Goal: Task Accomplishment & Management: Complete application form

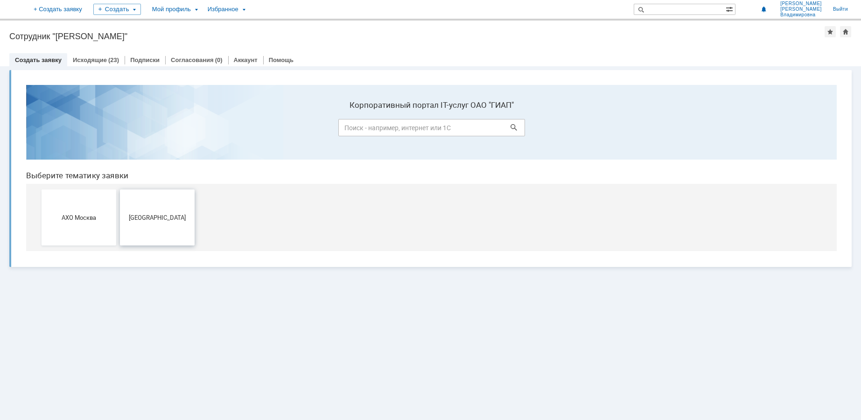
click at [161, 220] on span "[GEOGRAPHIC_DATA]" at bounding box center [157, 217] width 69 height 7
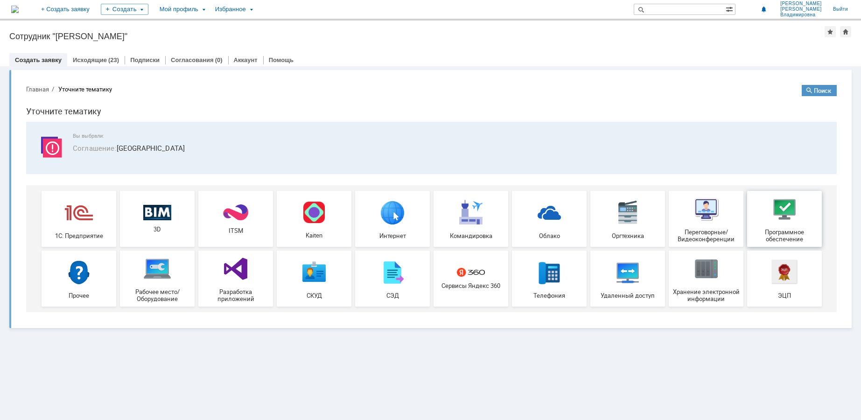
click at [784, 222] on img at bounding box center [784, 209] width 28 height 28
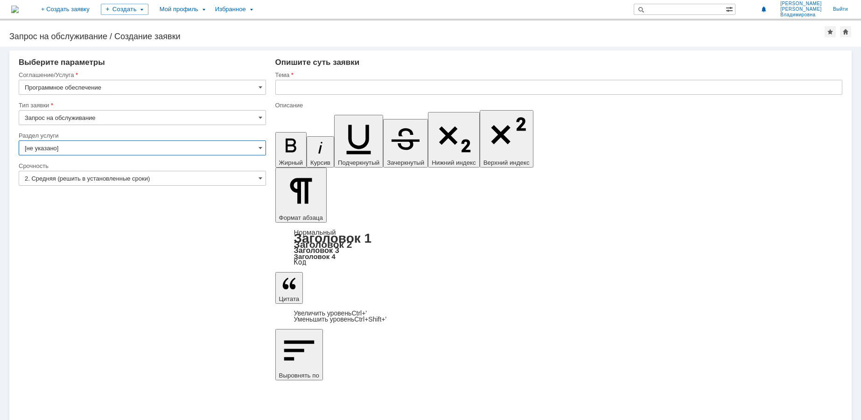
click at [69, 149] on input "[не указано]" at bounding box center [142, 147] width 247 height 15
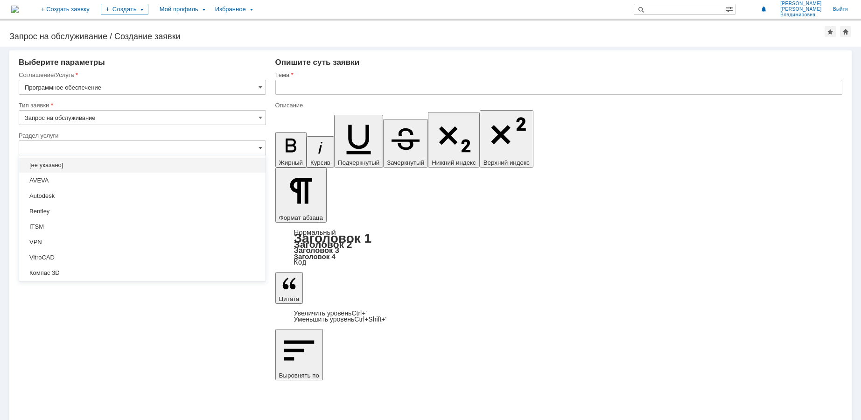
click at [45, 168] on span "[не указано]" at bounding box center [142, 164] width 235 height 7
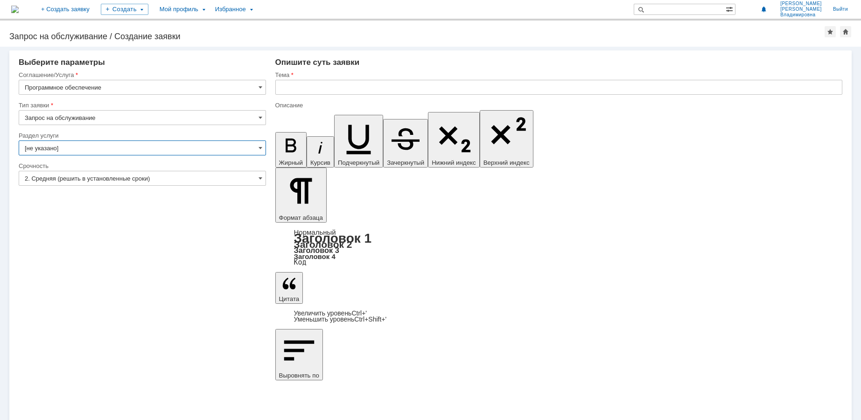
type input "[не указано]"
click at [206, 179] on input "2. Средняя (решить в установленные сроки)" at bounding box center [142, 178] width 247 height 15
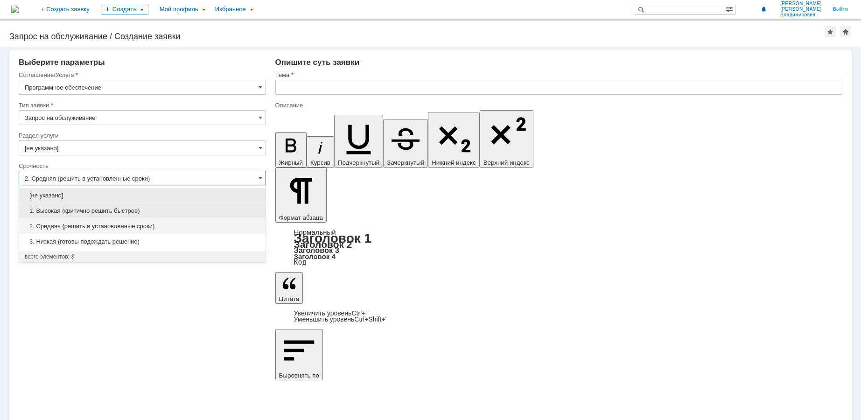
click at [162, 213] on span "1. Высокая (критично решить быстрее)" at bounding box center [142, 210] width 235 height 7
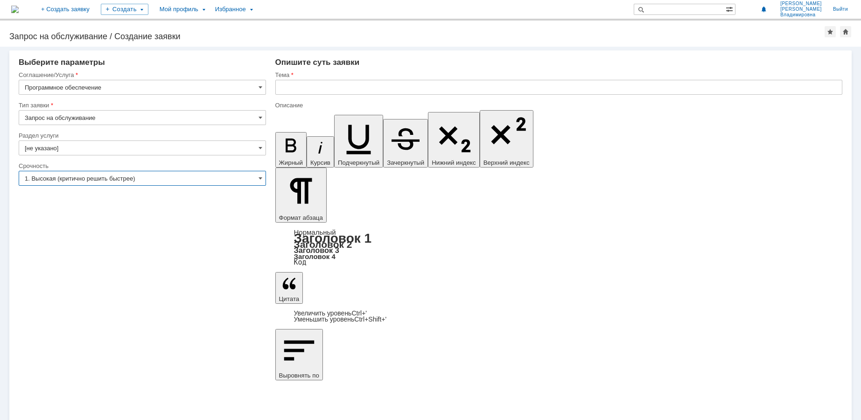
type input "1. Высокая (критично решить быстрее)"
click at [319, 88] on input "text" at bounding box center [558, 87] width 567 height 15
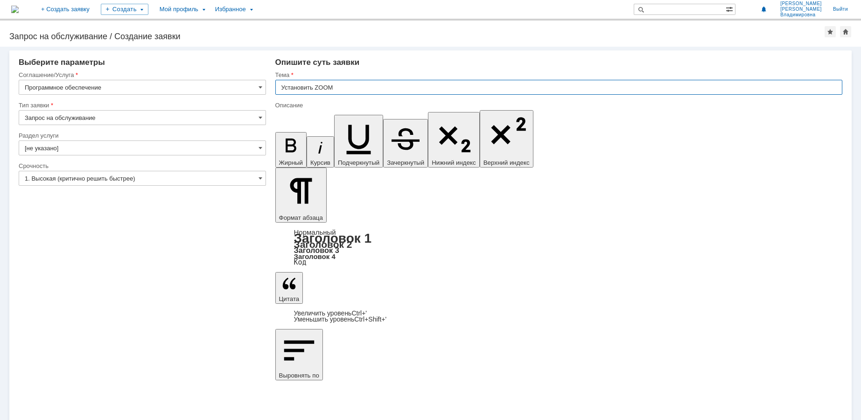
type input "Установить ZOOM"
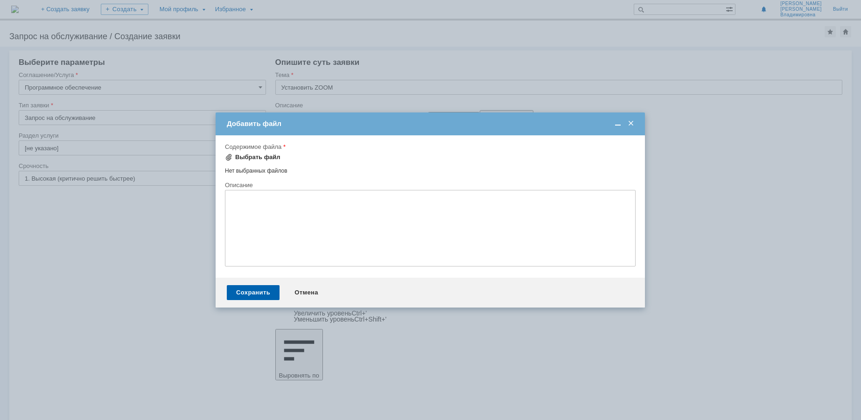
click at [244, 157] on div "Выбрать файл" at bounding box center [257, 157] width 45 height 7
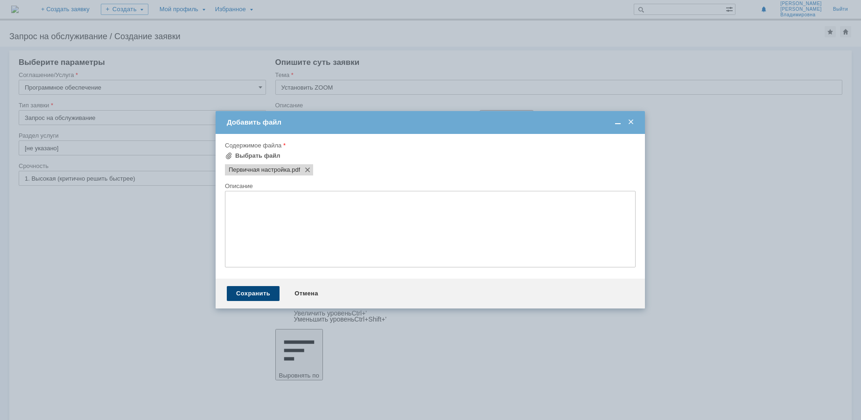
click at [255, 291] on div "Сохранить" at bounding box center [253, 293] width 53 height 15
